Goal: Transaction & Acquisition: Obtain resource

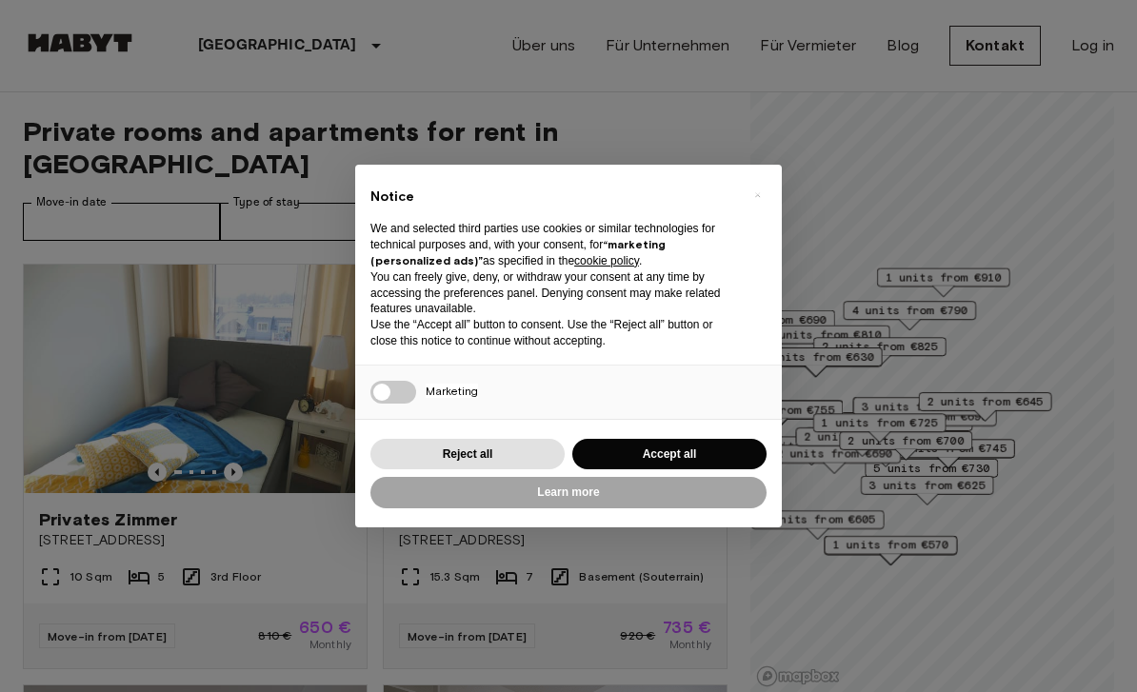
click at [74, 303] on div "× Notice We and selected third parties use cookies or similar technologies for …" at bounding box center [568, 346] width 1137 height 692
click at [754, 202] on span "×" at bounding box center [757, 195] width 7 height 23
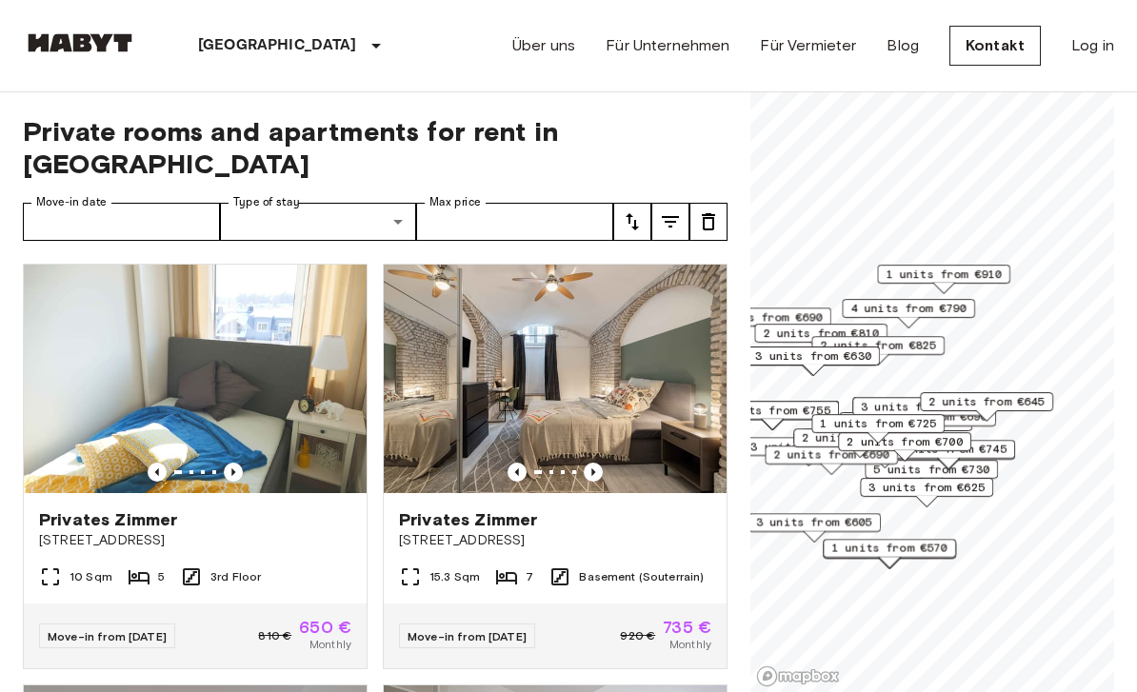
click at [120, 321] on img at bounding box center [195, 379] width 343 height 229
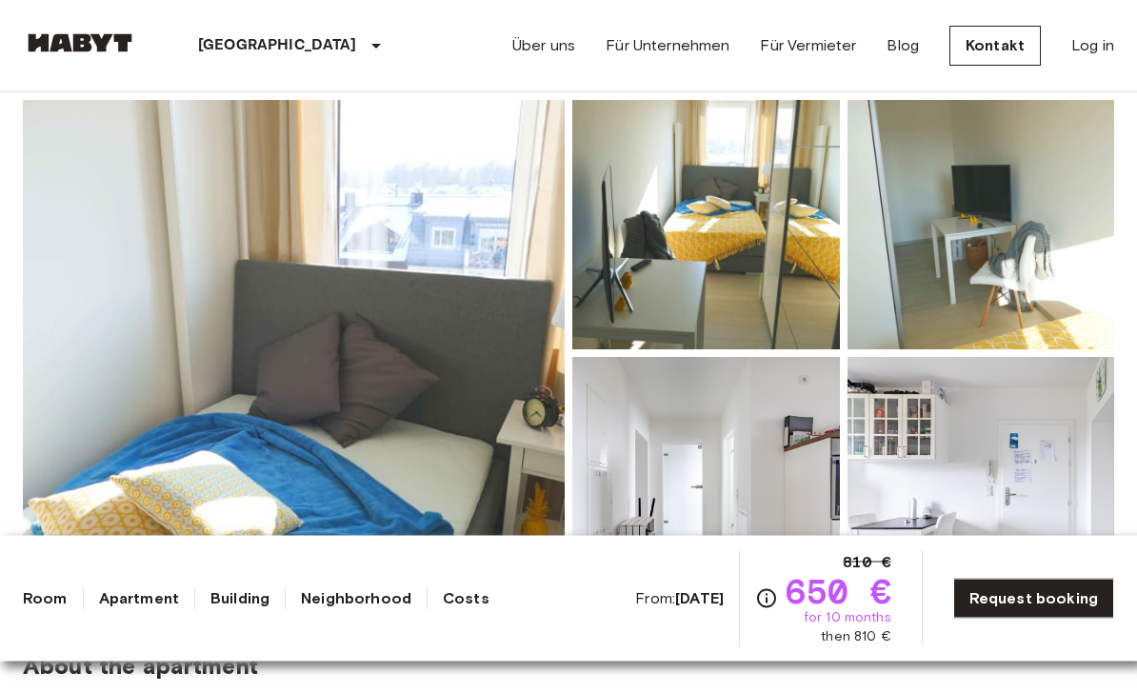
click at [113, 407] on img at bounding box center [294, 354] width 542 height 507
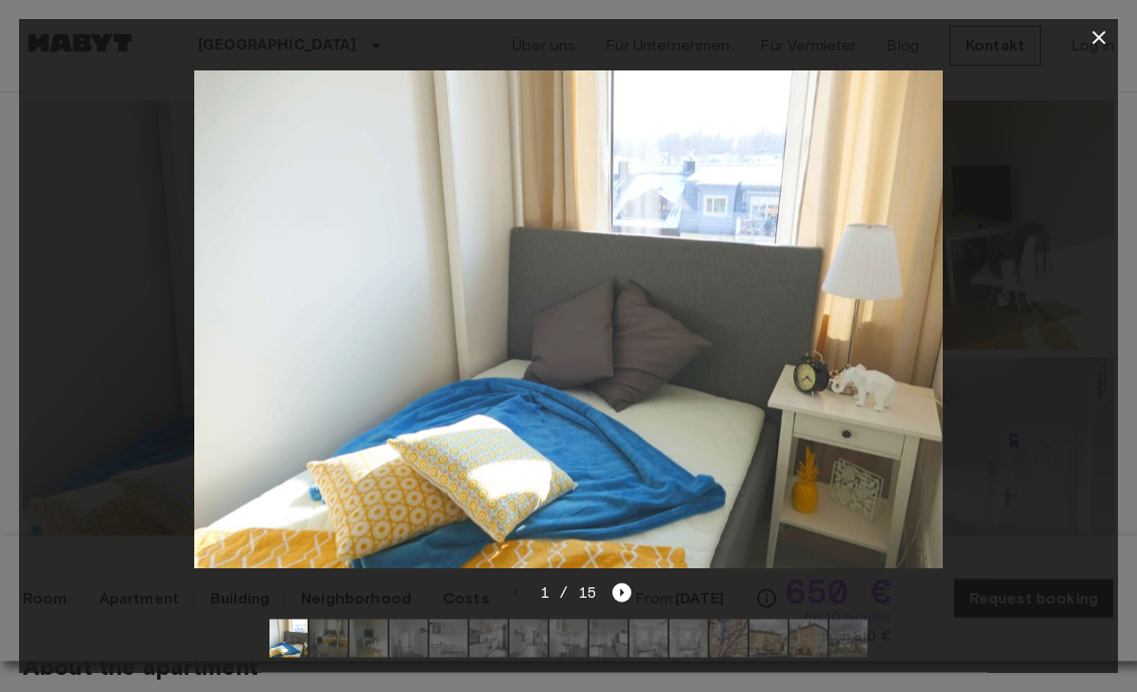
scroll to position [166, 0]
click at [326, 658] on img at bounding box center [329, 639] width 38 height 38
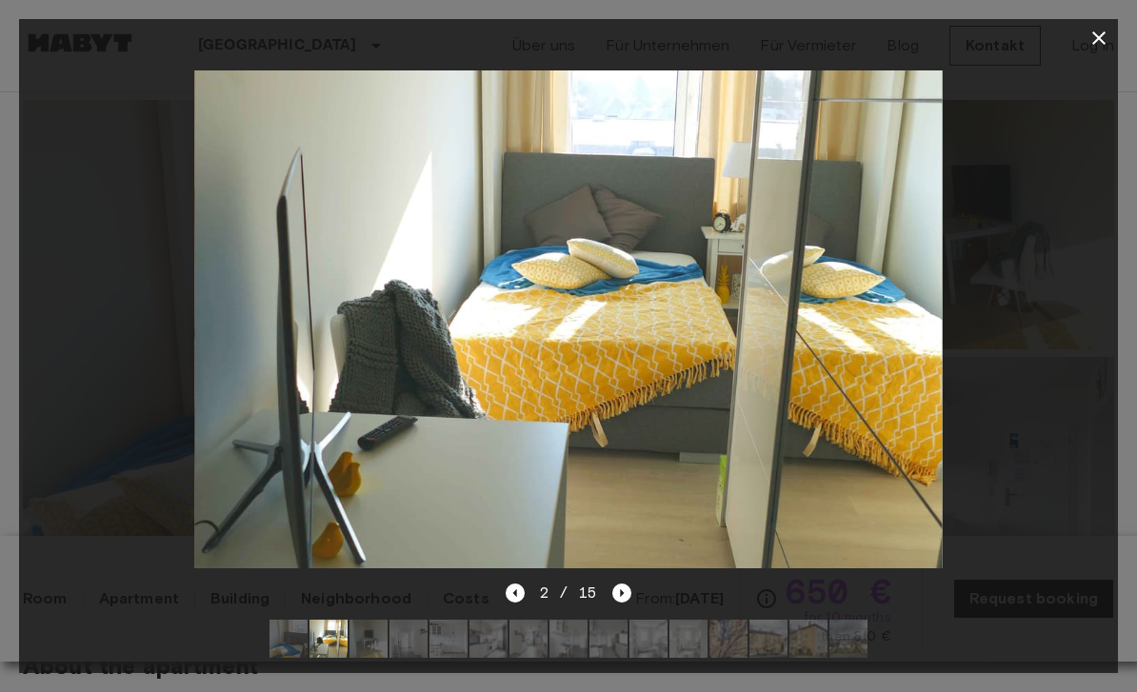
click at [382, 658] on img at bounding box center [369, 639] width 38 height 38
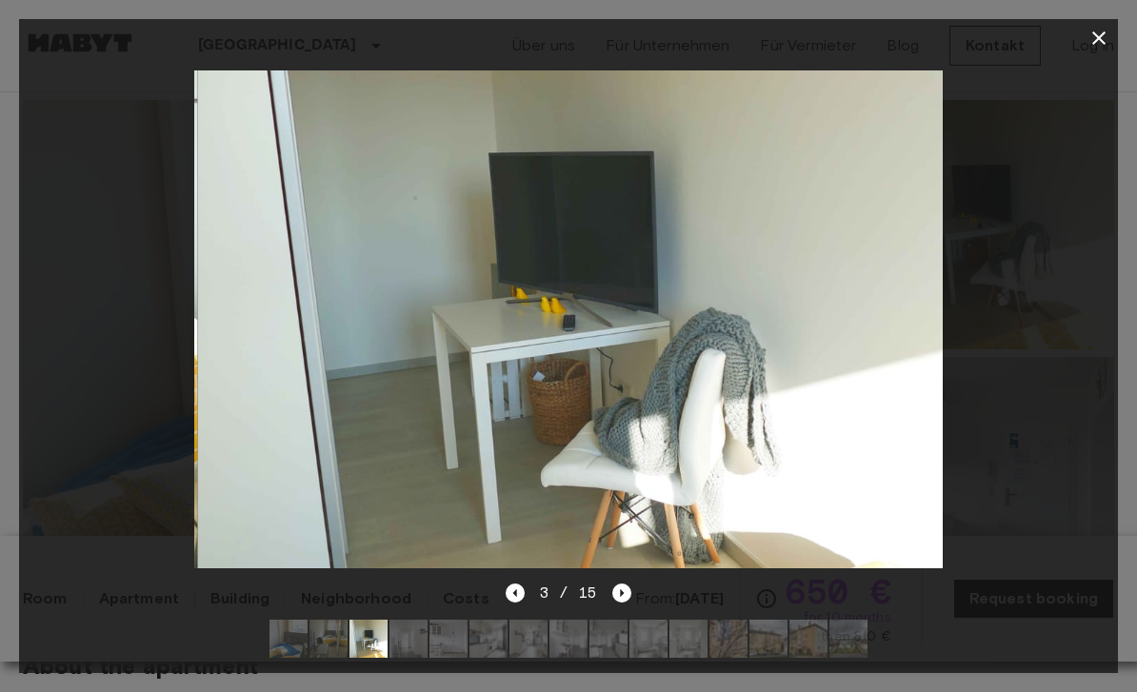
click at [416, 658] on img at bounding box center [409, 639] width 38 height 38
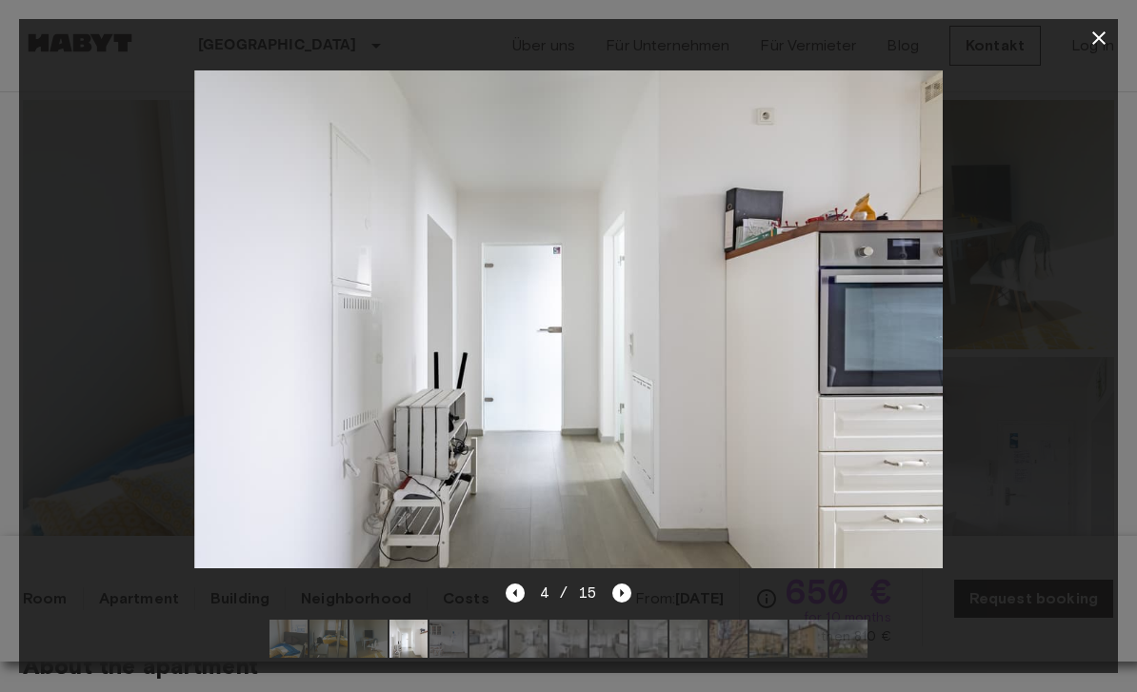
click at [452, 658] on img at bounding box center [449, 639] width 38 height 38
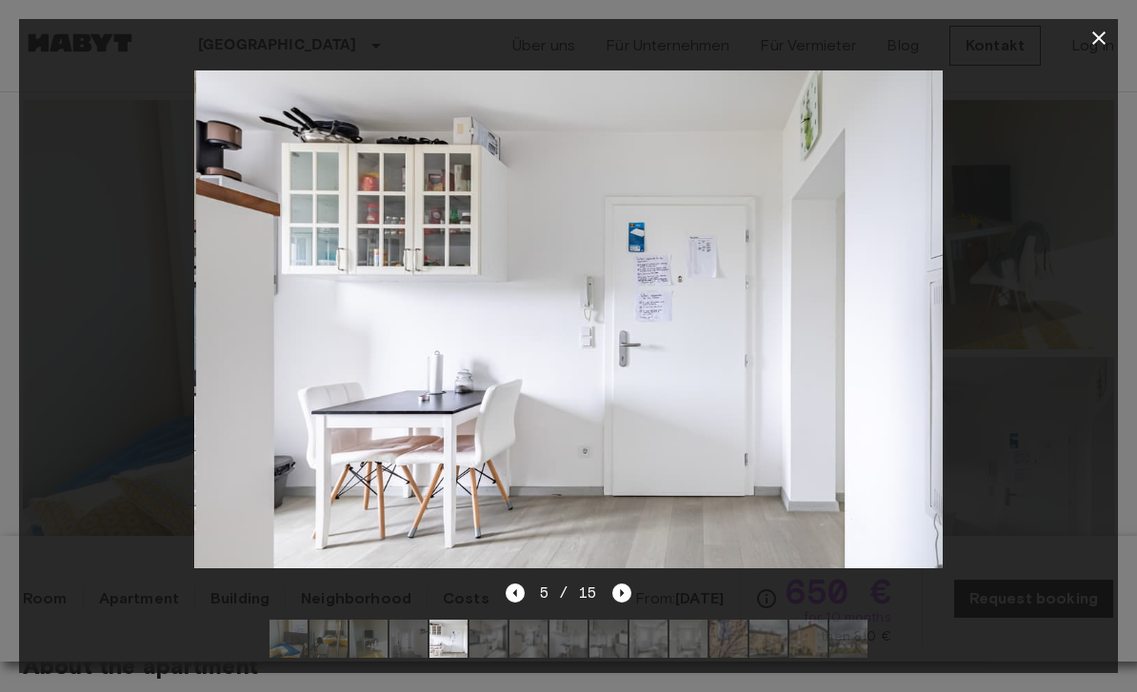
click at [495, 658] on img at bounding box center [489, 639] width 38 height 38
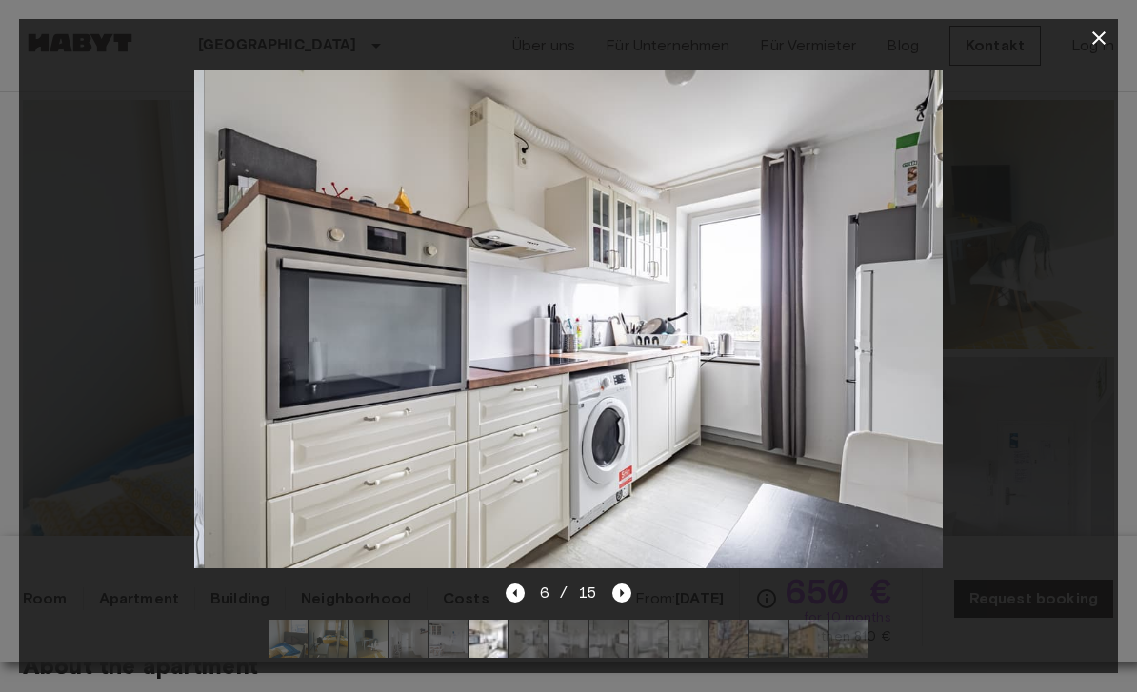
click at [523, 658] on img at bounding box center [529, 639] width 38 height 38
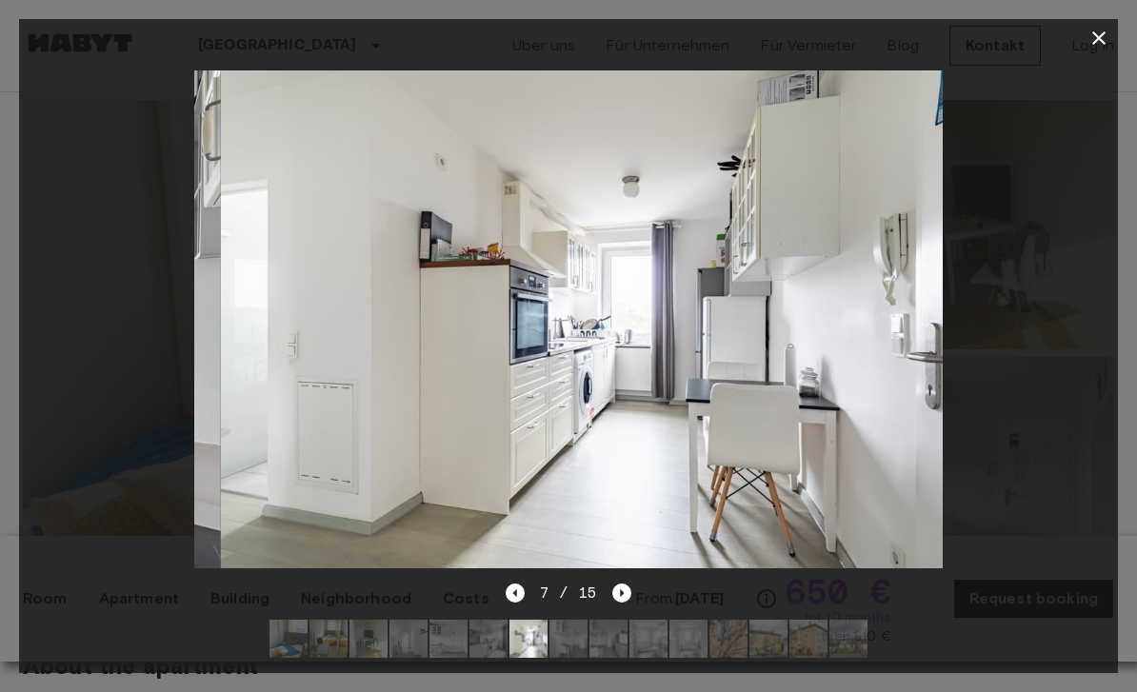
click at [570, 658] on img at bounding box center [569, 639] width 38 height 38
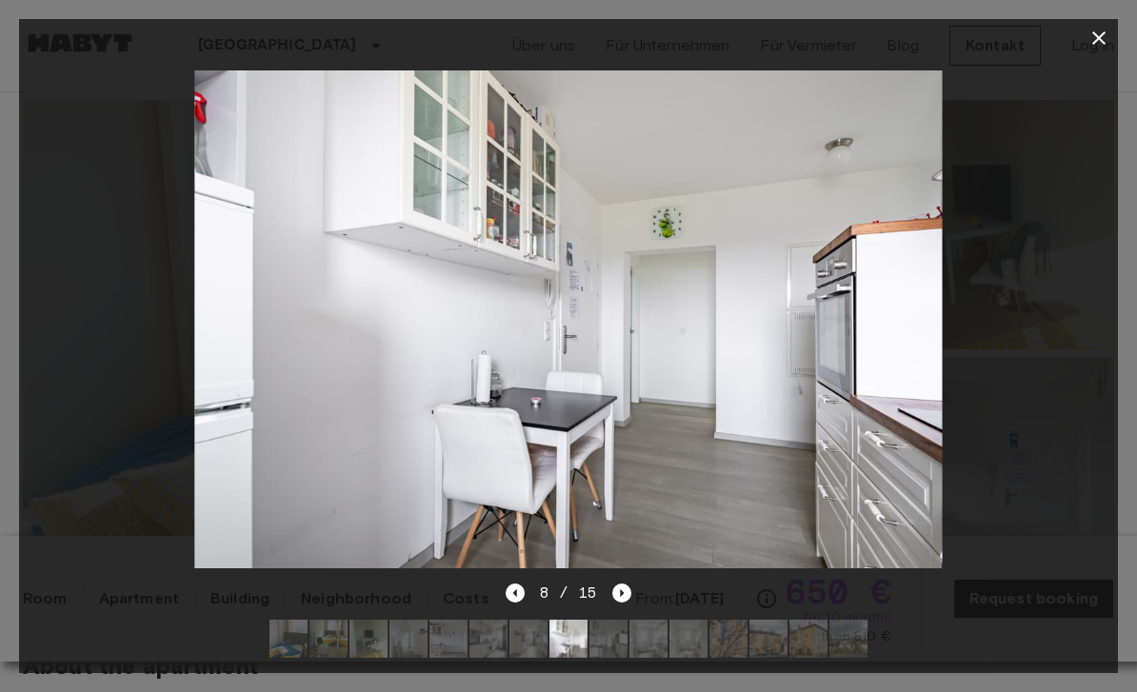
click at [617, 658] on img at bounding box center [609, 639] width 38 height 38
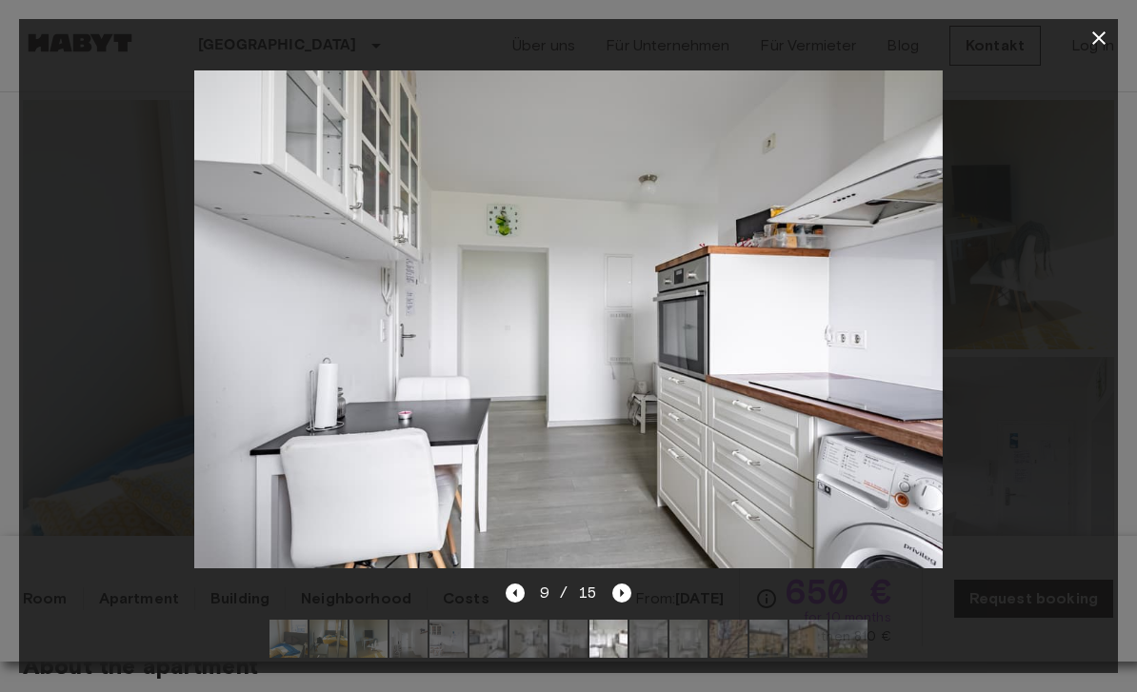
click at [661, 673] on div at bounding box center [568, 639] width 629 height 69
click at [696, 658] on img at bounding box center [689, 639] width 38 height 38
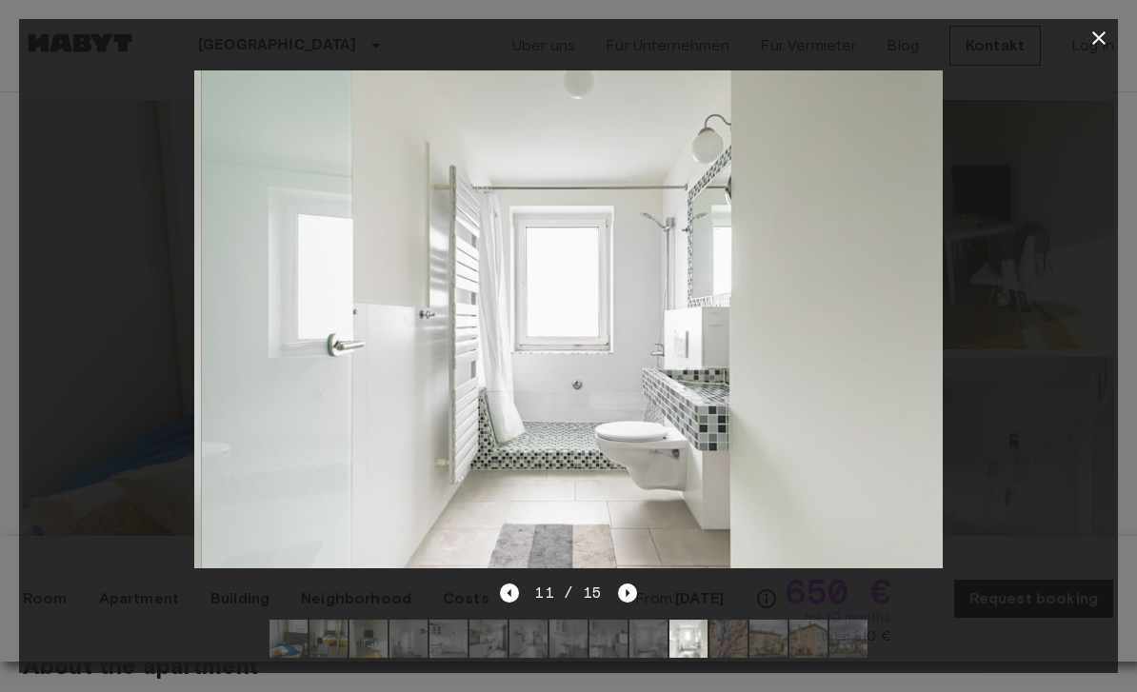
click at [741, 658] on img at bounding box center [729, 639] width 38 height 38
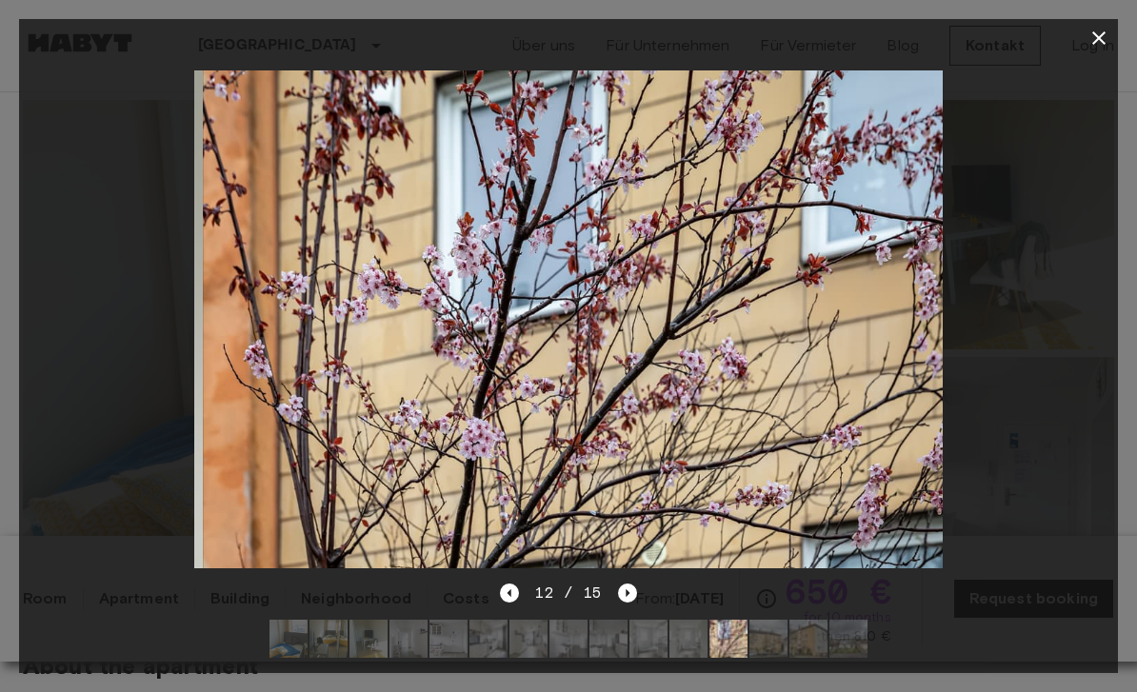
click at [1095, 46] on icon "button" at bounding box center [1099, 38] width 23 height 23
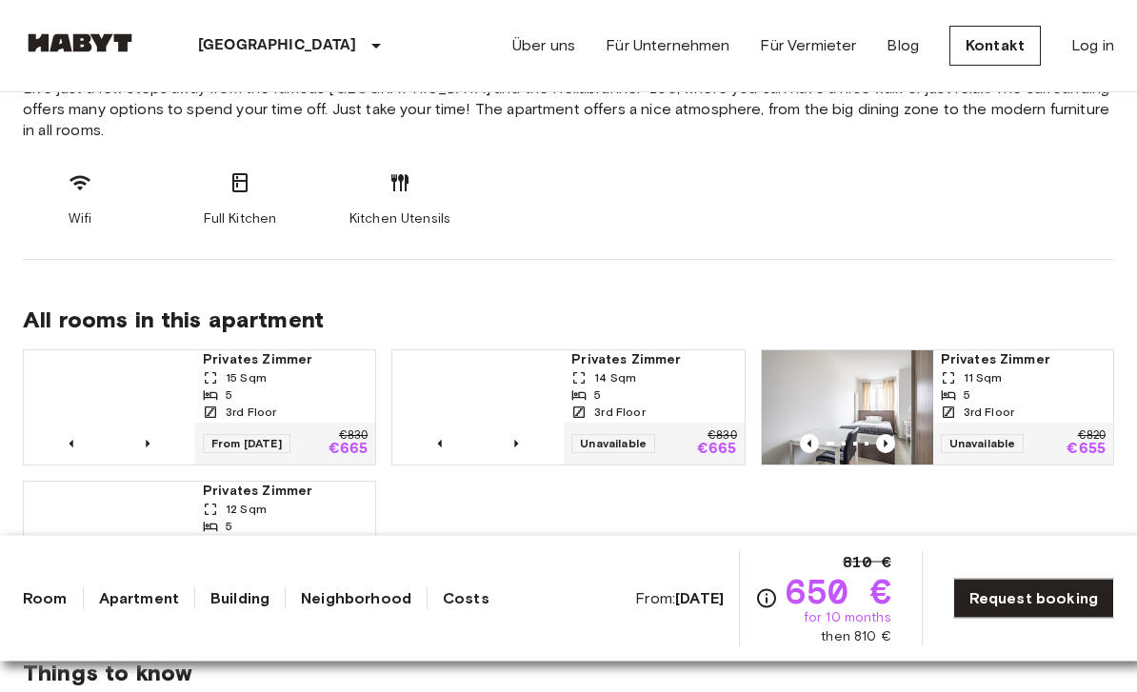
scroll to position [799, 0]
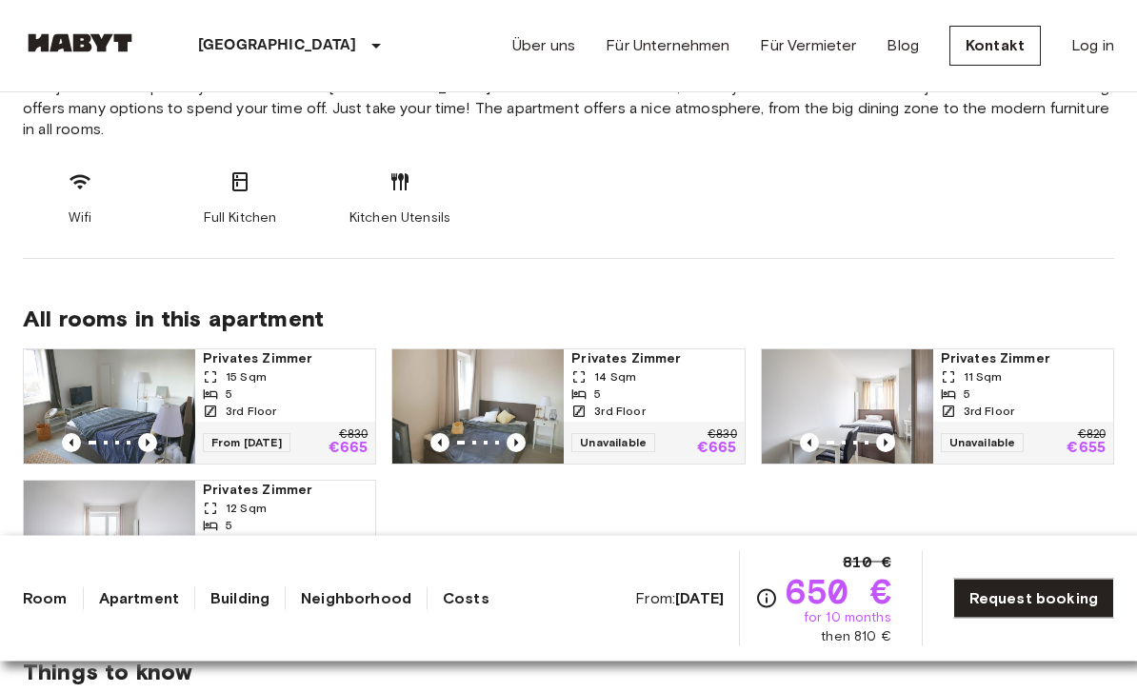
click at [90, 383] on img at bounding box center [109, 407] width 171 height 114
